Goal: Navigation & Orientation: Find specific page/section

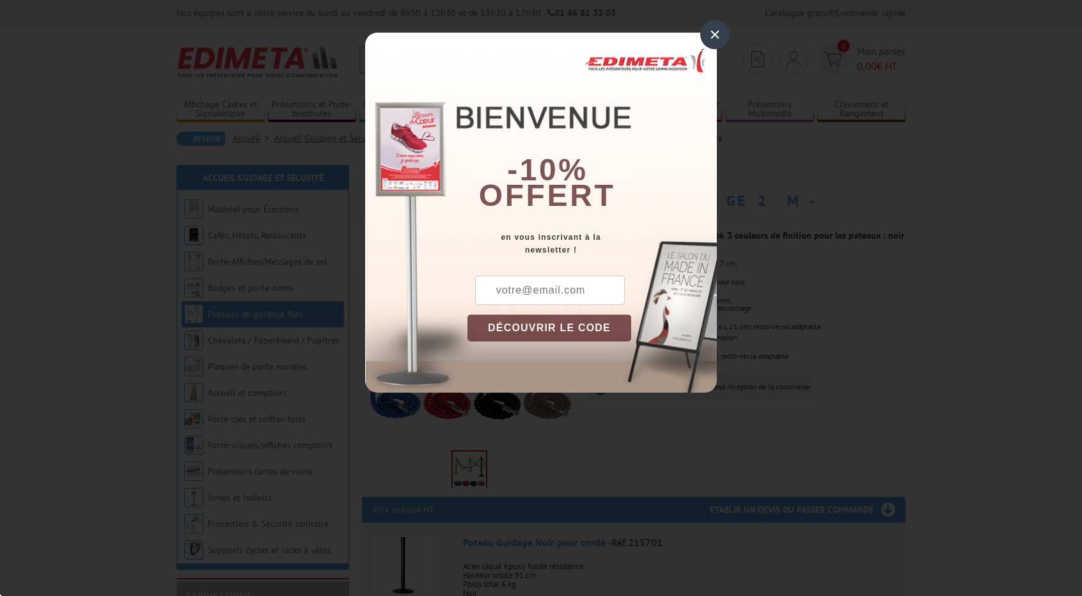
click at [716, 28] on div "×" at bounding box center [714, 34] width 29 height 29
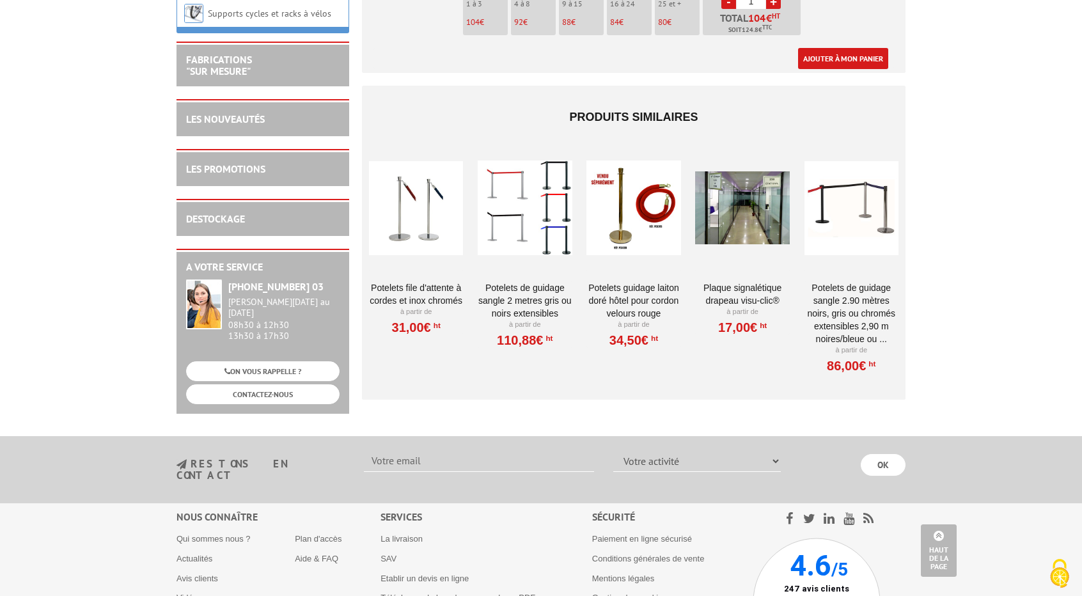
scroll to position [1844, 0]
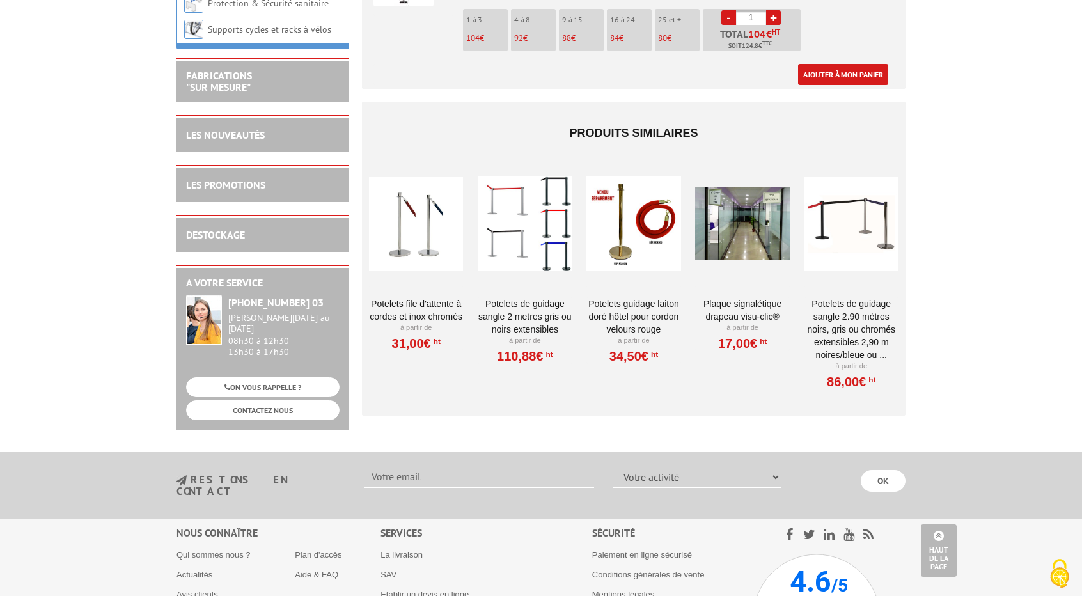
click at [411, 242] on div at bounding box center [416, 224] width 94 height 128
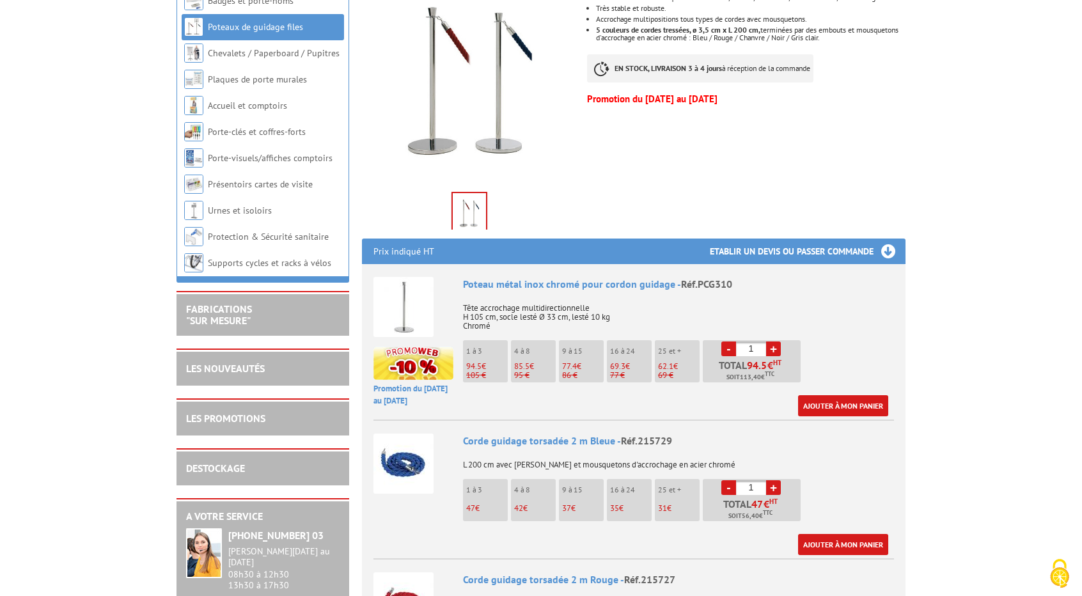
scroll to position [320, 0]
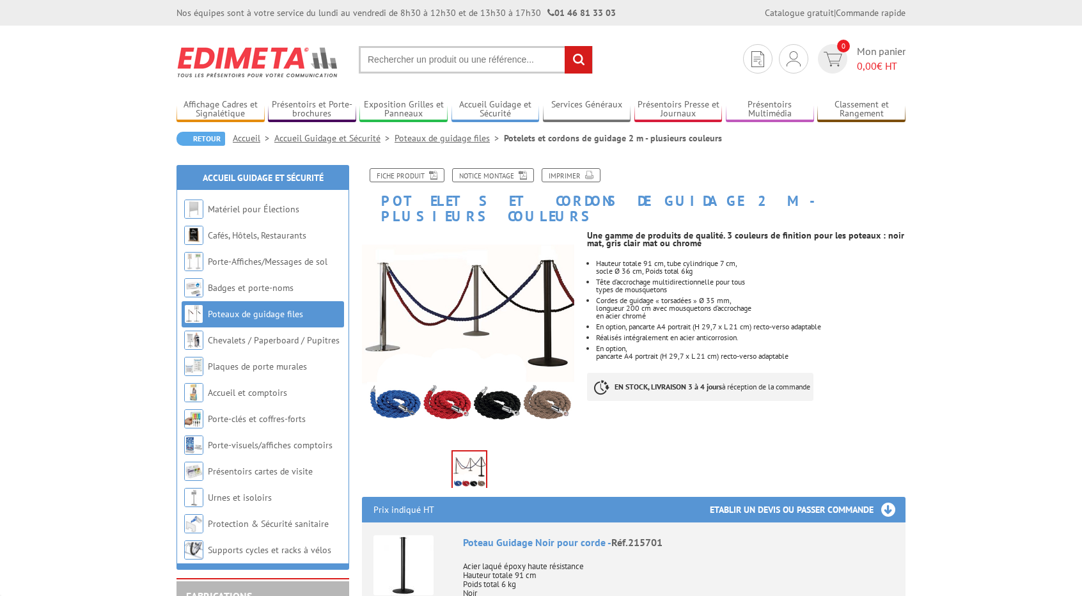
scroll to position [1844, 0]
